Goal: Task Accomplishment & Management: Manage account settings

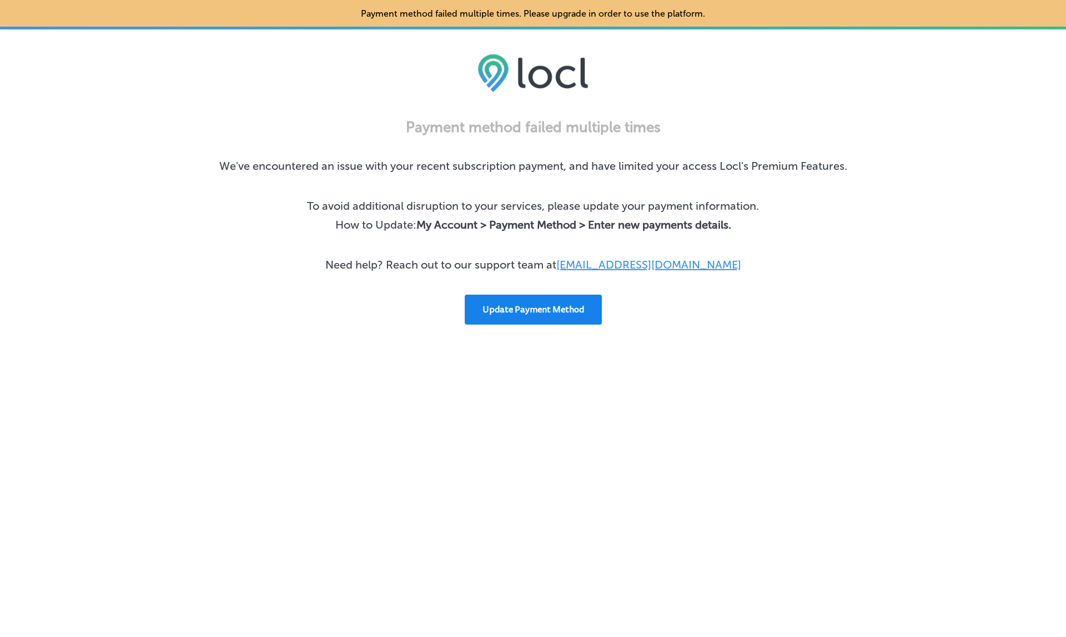
click at [558, 296] on button "Update Payment Method" at bounding box center [532, 310] width 137 height 30
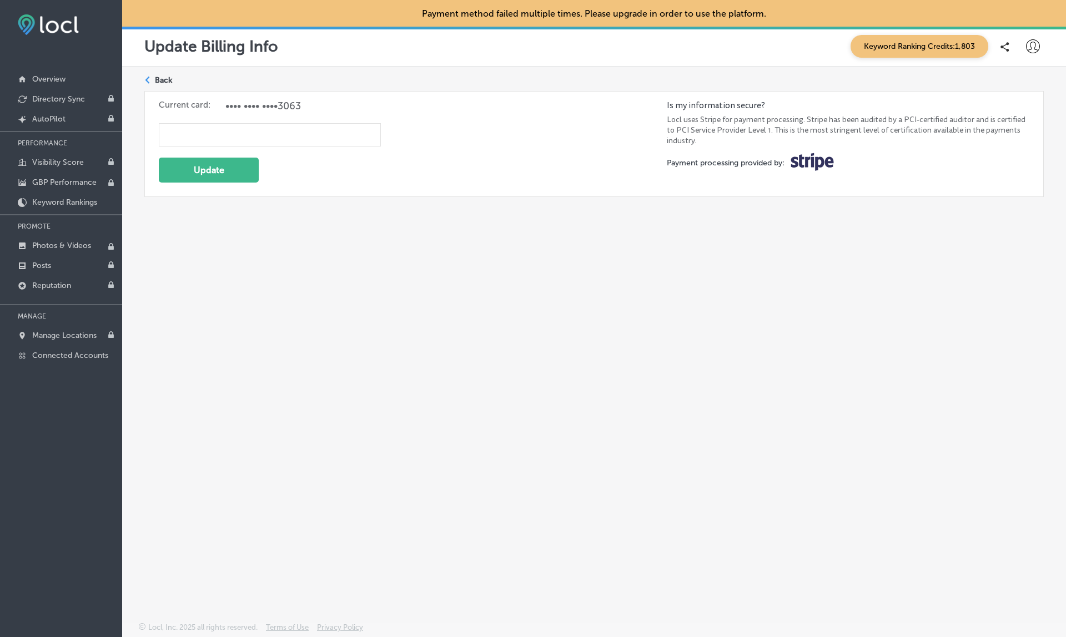
click at [1033, 51] on icon at bounding box center [1033, 46] width 14 height 14
click at [1007, 80] on p "My Account" at bounding box center [1017, 86] width 50 height 13
select select "US"
